Goal: Task Accomplishment & Management: Complete application form

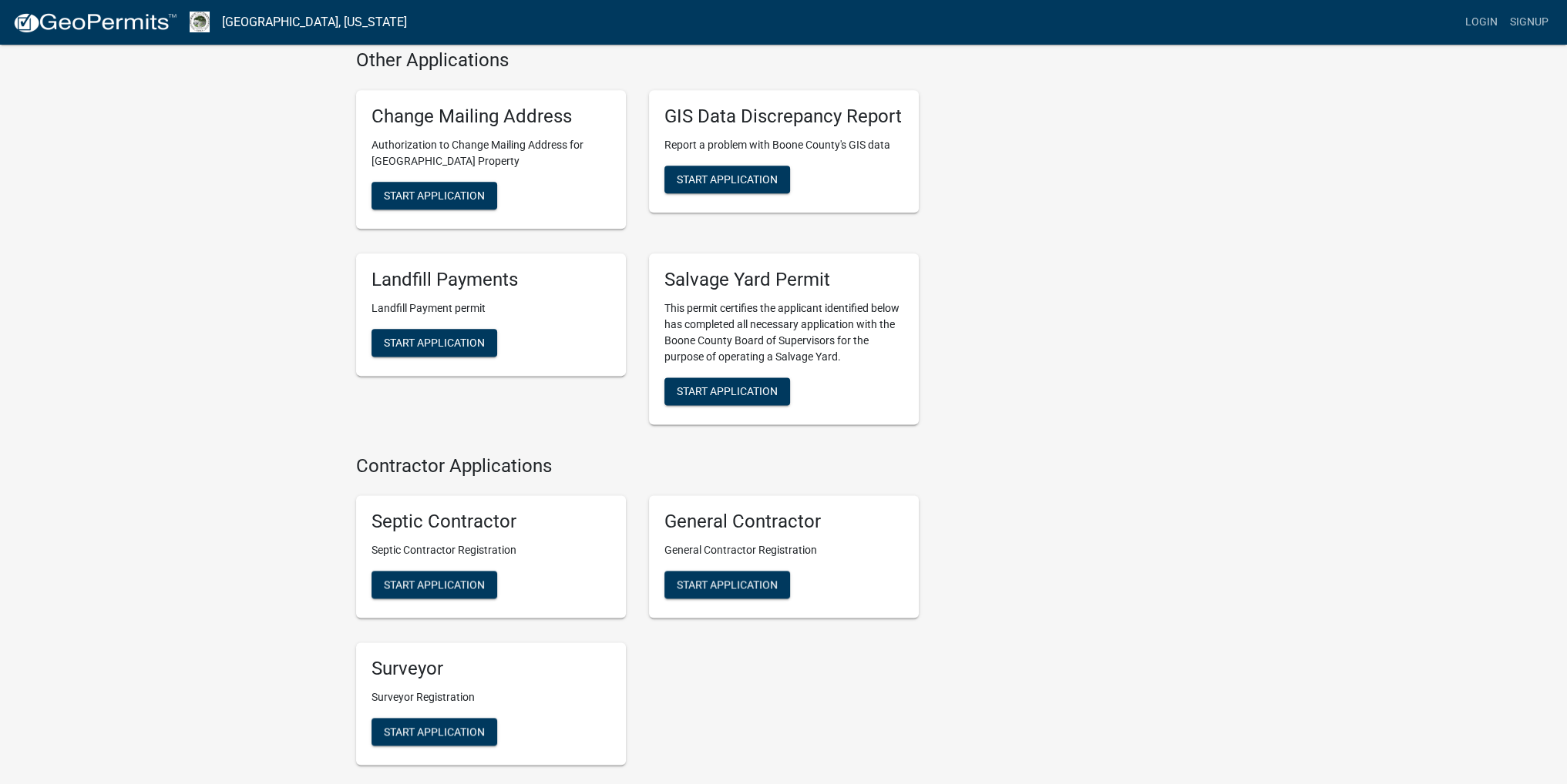
scroll to position [2693, 0]
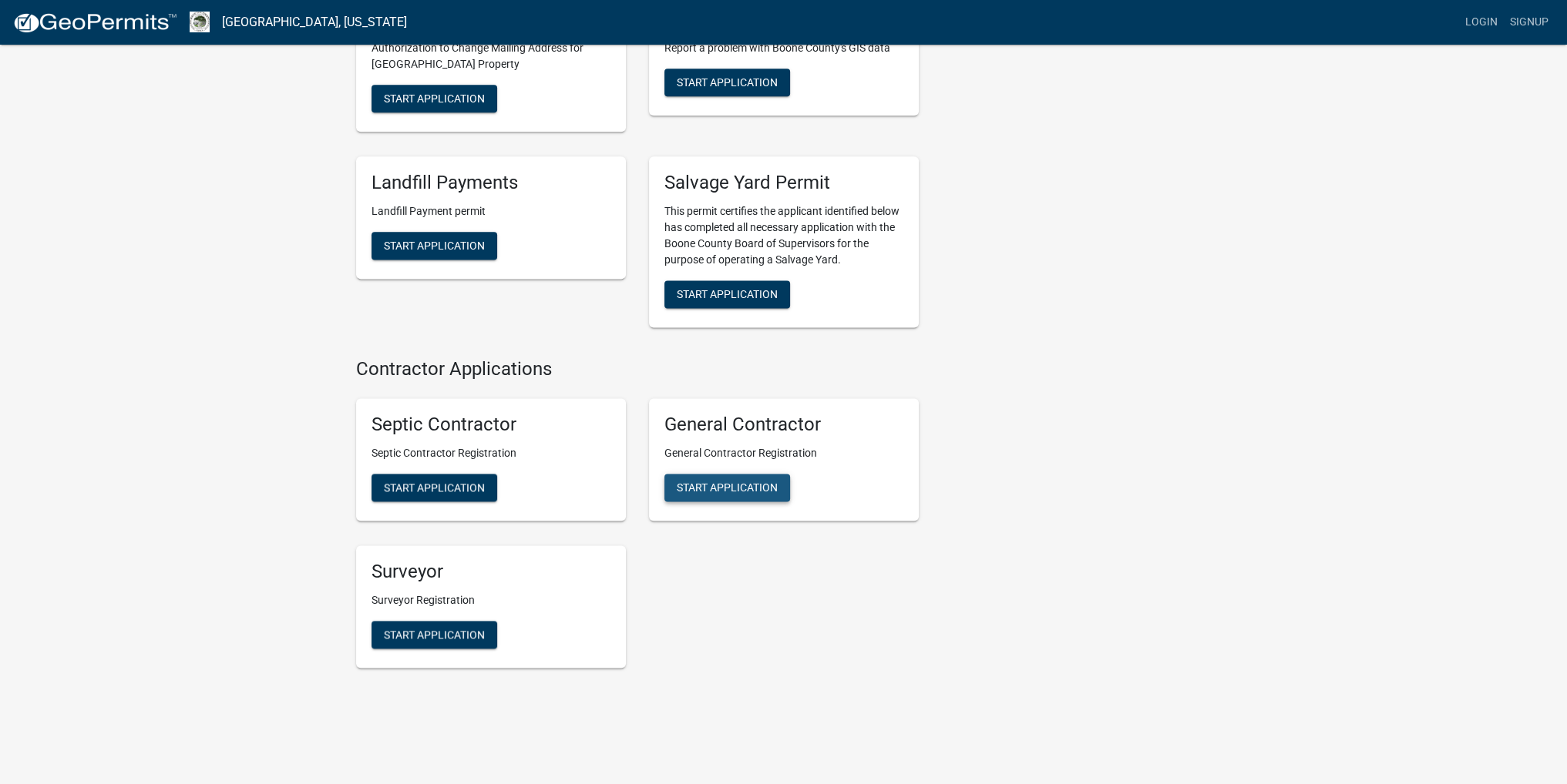
click at [746, 482] on span "Start Application" at bounding box center [727, 488] width 101 height 12
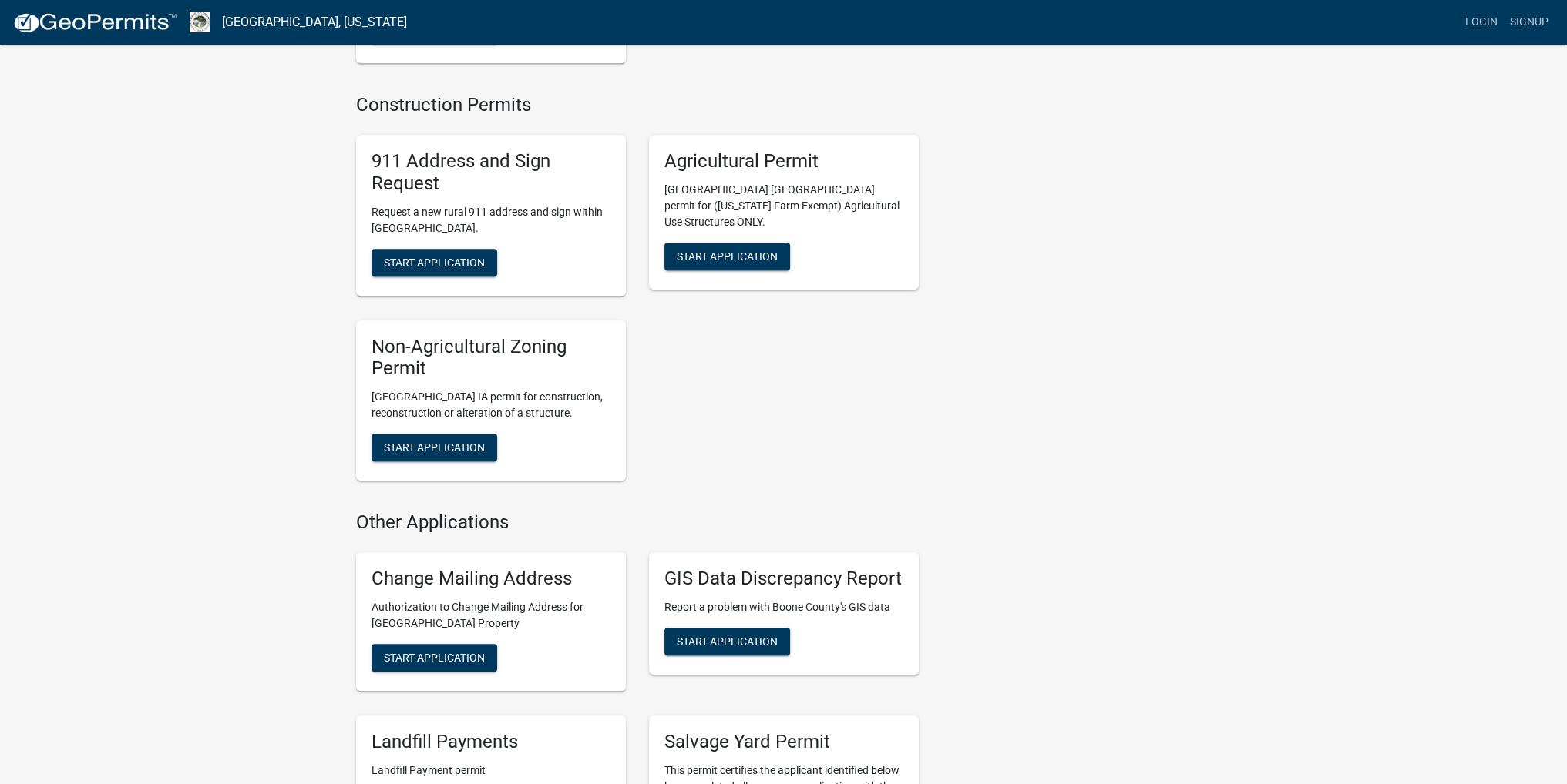
scroll to position [1845, 0]
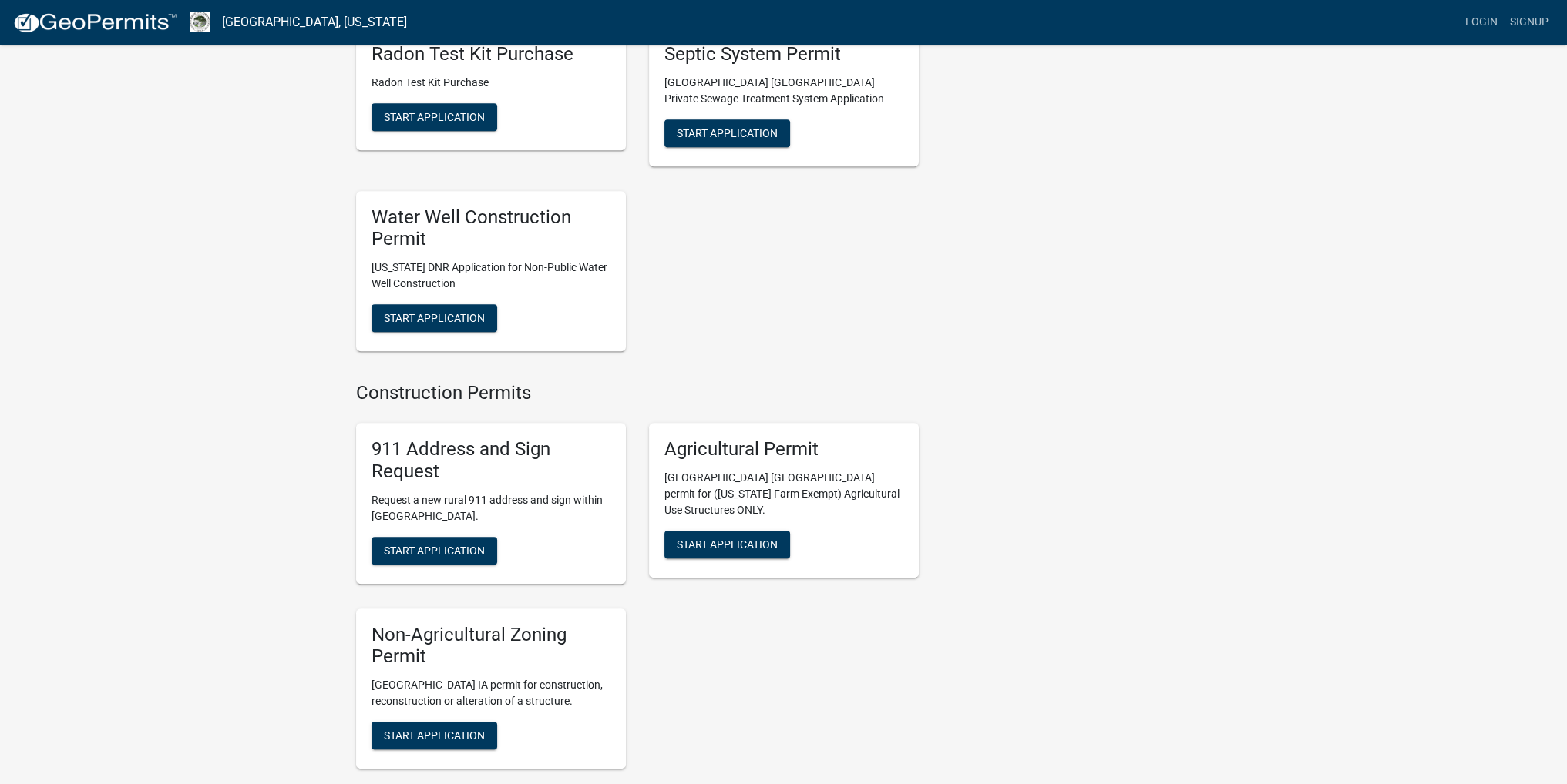
click at [419, 519] on div "911 Address and Sign Request Request a new rural 911 address and sign within [G…" at bounding box center [491, 504] width 270 height 161
click at [416, 544] on span "Start Application" at bounding box center [434, 550] width 101 height 12
